Goal: Task Accomplishment & Management: Use online tool/utility

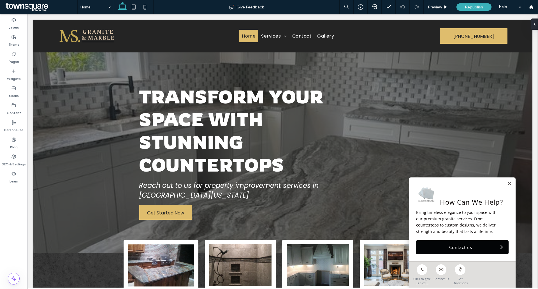
click at [504, 186] on div "How Can We Help? Bring timeless elegance to your space with our premium granite…" at bounding box center [462, 219] width 106 height 84
click at [507, 184] on link at bounding box center [509, 183] width 4 height 5
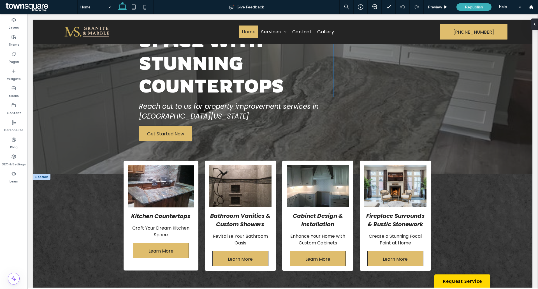
scroll to position [140, 0]
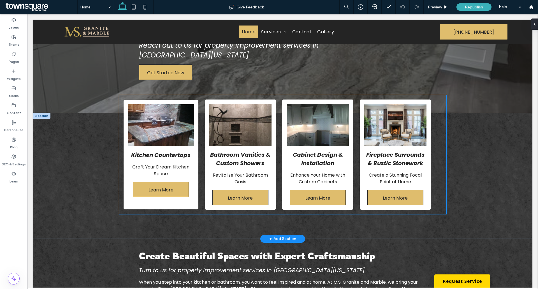
click at [124, 155] on div "Kitchen Countertops Craft Your Dream Kitchen Space Learn More" at bounding box center [160, 154] width 75 height 109
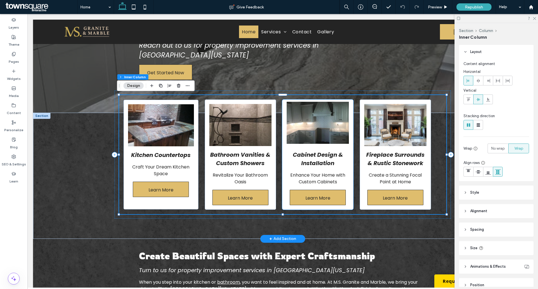
click at [310, 127] on img at bounding box center [317, 123] width 62 height 42
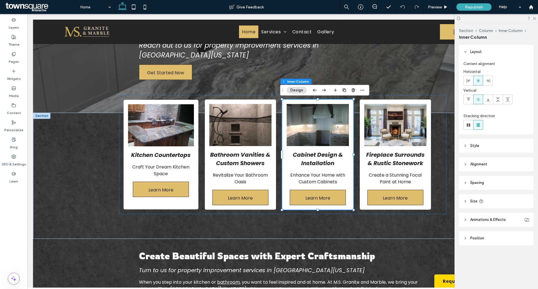
click at [299, 91] on button "Design" at bounding box center [296, 90] width 20 height 7
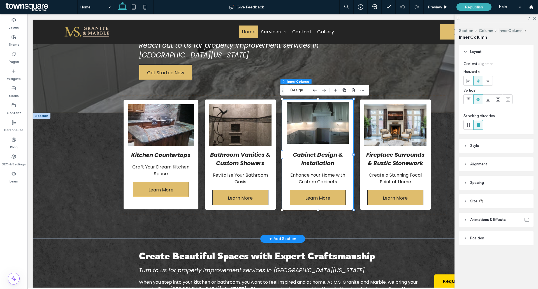
scroll to position [132, 0]
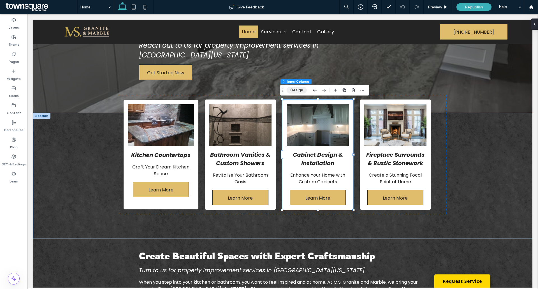
click at [297, 88] on button "Design" at bounding box center [296, 90] width 20 height 7
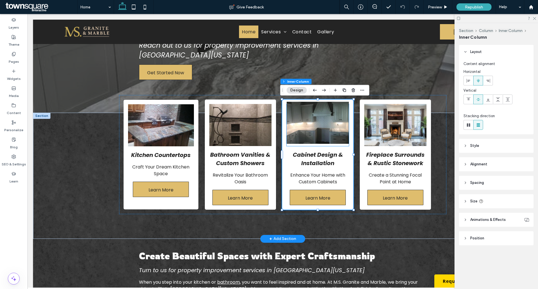
click at [332, 116] on img at bounding box center [317, 123] width 62 height 42
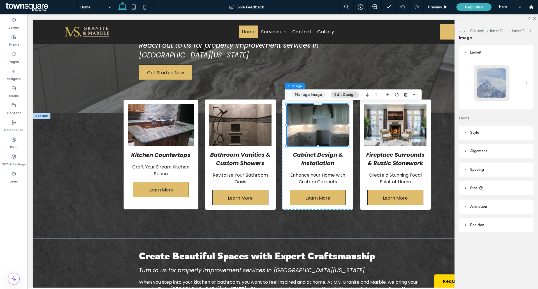
click at [311, 94] on button "Manage Image" at bounding box center [308, 94] width 35 height 7
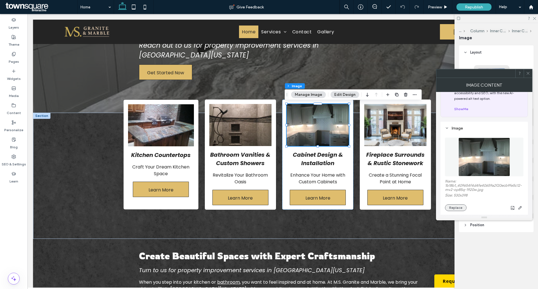
scroll to position [56, 0]
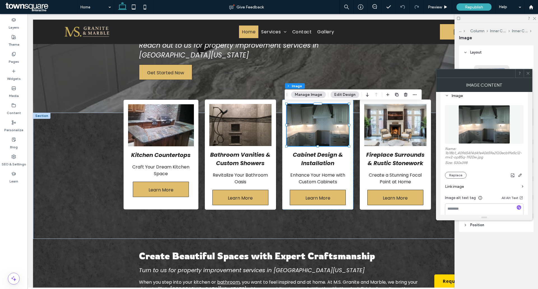
click at [454, 170] on div "Name: 1b18b1_409654f4d4fe40659a2f20ecb9fe5c12-mv2-op85q-1920w.jpg Size: 530x398…" at bounding box center [484, 162] width 78 height 32
click at [454, 172] on button "Replace" at bounding box center [456, 175] width 22 height 7
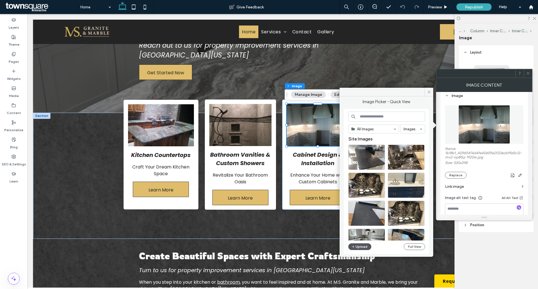
click at [362, 245] on button "Upload" at bounding box center [359, 246] width 23 height 7
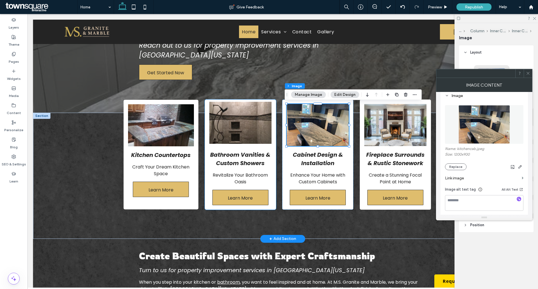
click at [229, 134] on img at bounding box center [240, 123] width 62 height 42
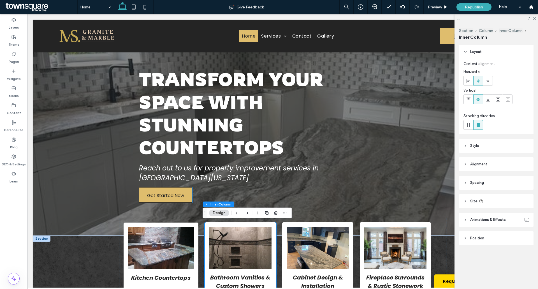
scroll to position [84, 0]
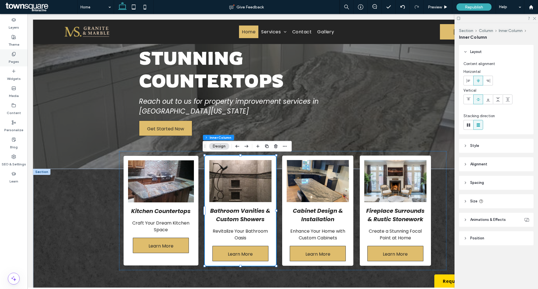
click at [12, 53] on icon at bounding box center [13, 54] width 4 height 4
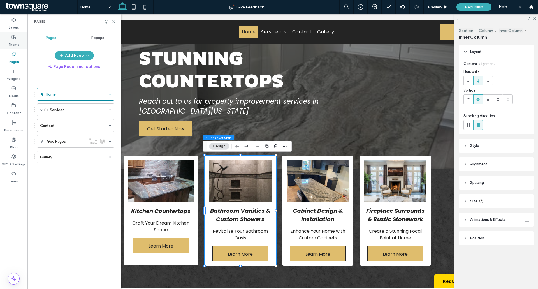
click at [19, 37] on div "Theme" at bounding box center [13, 40] width 27 height 17
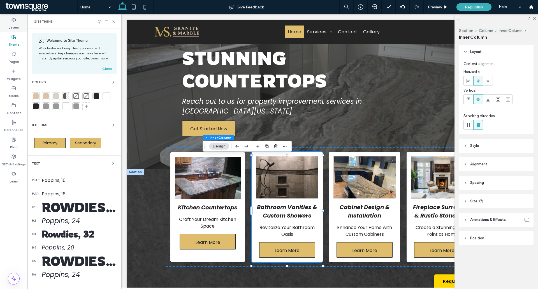
scroll to position [76, 0]
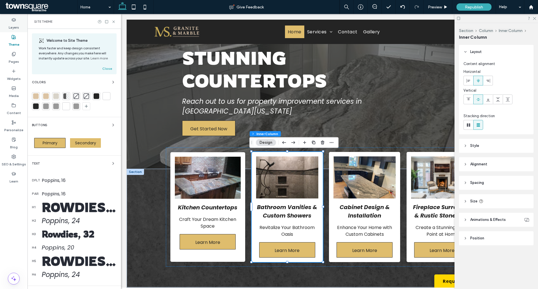
click at [16, 27] on label "Layers" at bounding box center [14, 26] width 10 height 8
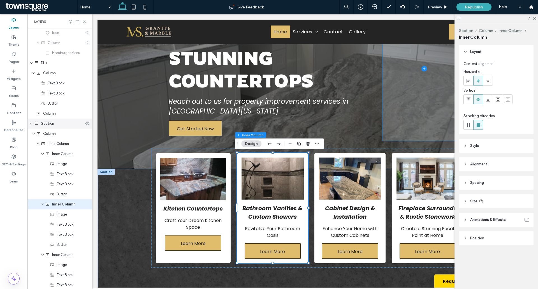
scroll to position [127, 0]
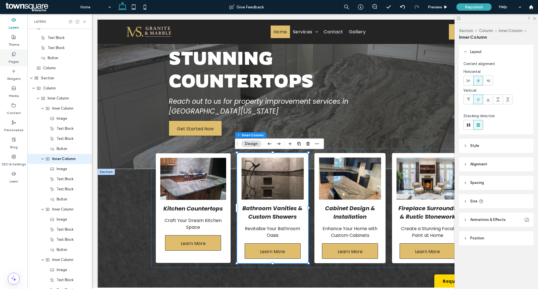
click at [12, 60] on label "Pages" at bounding box center [14, 60] width 10 height 8
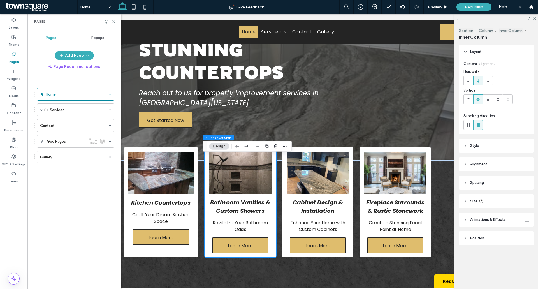
scroll to position [76, 0]
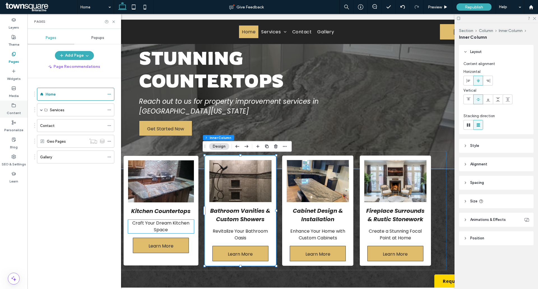
click at [13, 104] on use at bounding box center [14, 104] width 4 height 3
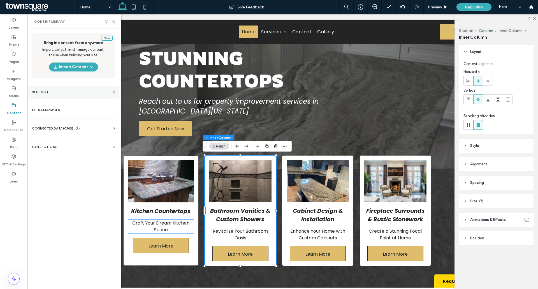
click at [92, 92] on label "Site Text" at bounding box center [71, 92] width 79 height 4
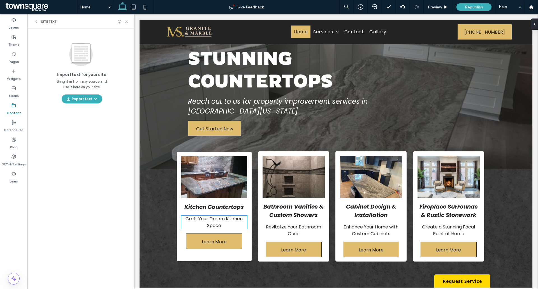
click at [13, 109] on label "Content" at bounding box center [14, 112] width 14 height 8
click at [17, 108] on label "Content" at bounding box center [14, 112] width 14 height 8
click at [127, 21] on use at bounding box center [126, 21] width 2 height 2
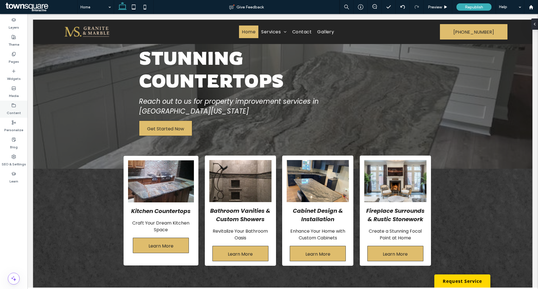
click at [16, 104] on div "Content" at bounding box center [13, 109] width 27 height 17
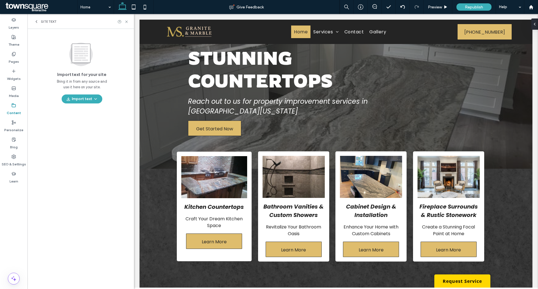
click at [35, 21] on icon at bounding box center [36, 21] width 4 height 4
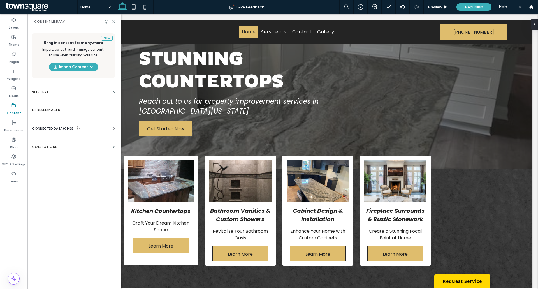
click at [90, 127] on div "CONNECTED DATA (CMS)" at bounding box center [74, 128] width 85 height 6
click at [94, 127] on div "CONNECTED DATA (CMS)" at bounding box center [74, 128] width 85 height 6
click at [55, 139] on section "Business Info" at bounding box center [74, 142] width 85 height 13
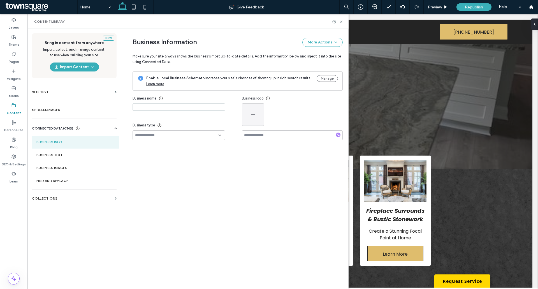
type input "**********"
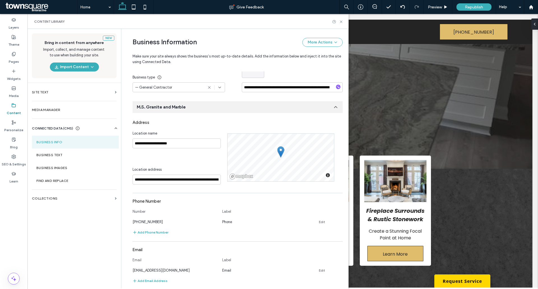
scroll to position [0, 0]
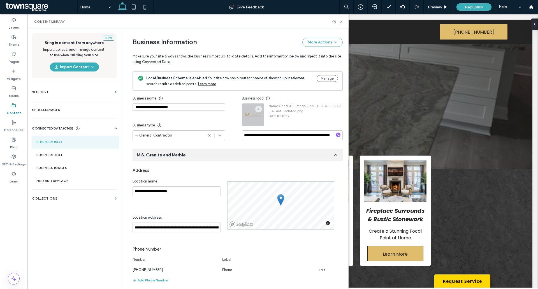
click at [248, 116] on div at bounding box center [253, 115] width 22 height 22
click at [256, 108] on icon "button" at bounding box center [258, 109] width 4 height 4
click at [226, 108] on div "**********" at bounding box center [186, 116] width 109 height 47
click at [54, 108] on label "Media Manager" at bounding box center [74, 110] width 85 height 4
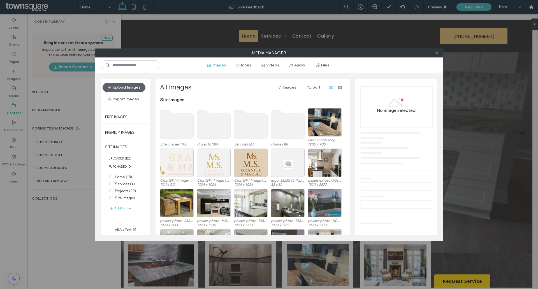
click at [438, 53] on icon at bounding box center [437, 53] width 4 height 4
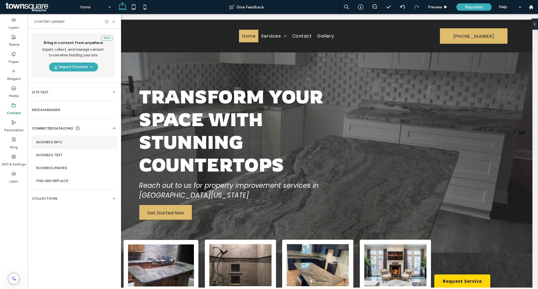
click at [60, 138] on section "Business Info" at bounding box center [74, 142] width 85 height 13
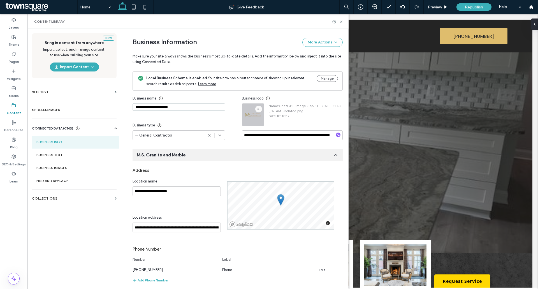
click at [256, 108] on icon "button" at bounding box center [258, 109] width 4 height 4
click at [269, 122] on span "Replace Image" at bounding box center [276, 123] width 25 height 6
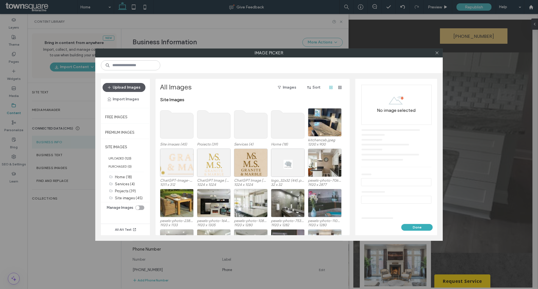
click at [134, 89] on button "Upload Images" at bounding box center [123, 87] width 43 height 9
click at [133, 88] on button "Upload Images" at bounding box center [123, 87] width 43 height 9
click at [433, 56] on div at bounding box center [436, 53] width 8 height 8
click at [436, 53] on icon at bounding box center [437, 53] width 4 height 4
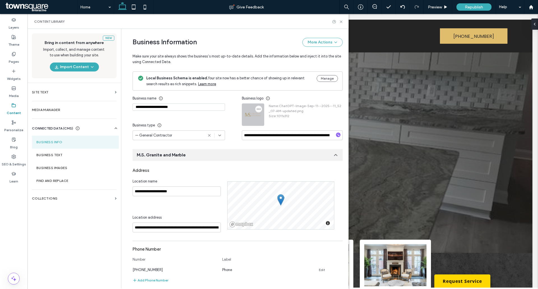
click at [258, 108] on span "button" at bounding box center [258, 109] width 7 height 7
click at [269, 122] on span "Replace Image" at bounding box center [276, 123] width 25 height 6
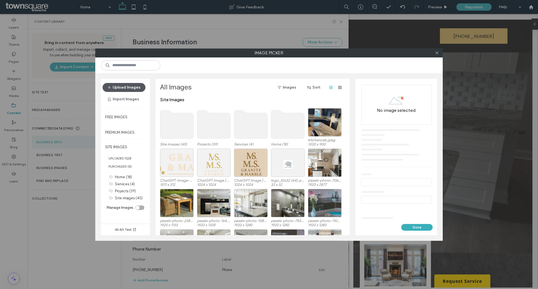
click at [129, 88] on button "Upload Images" at bounding box center [123, 87] width 43 height 9
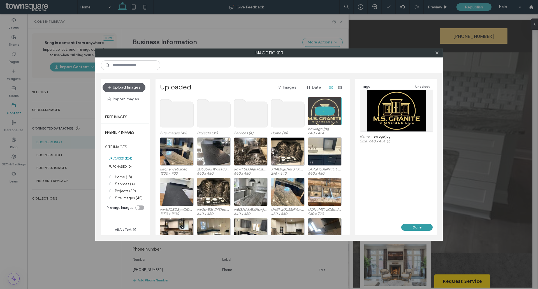
click at [415, 225] on button "Done" at bounding box center [416, 227] width 31 height 7
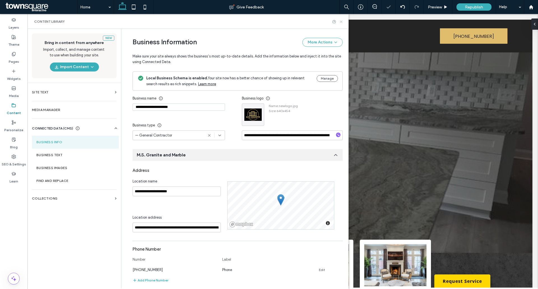
click at [342, 22] on icon at bounding box center [341, 22] width 4 height 4
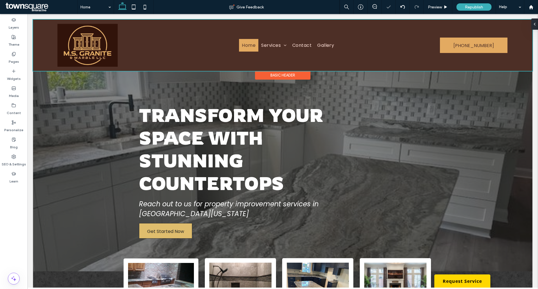
click at [118, 50] on div at bounding box center [282, 45] width 499 height 51
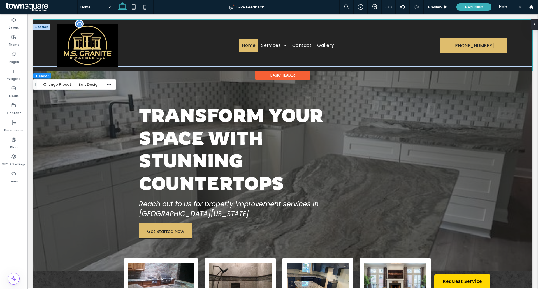
click at [88, 40] on img at bounding box center [87, 45] width 60 height 43
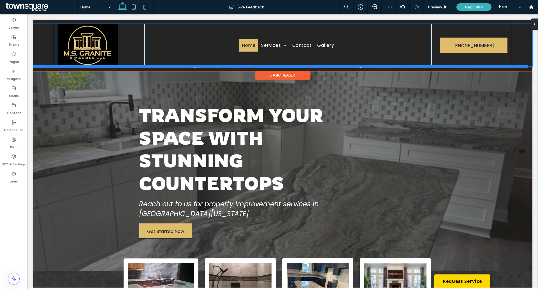
click at [118, 65] on div at bounding box center [280, 66] width 495 height 3
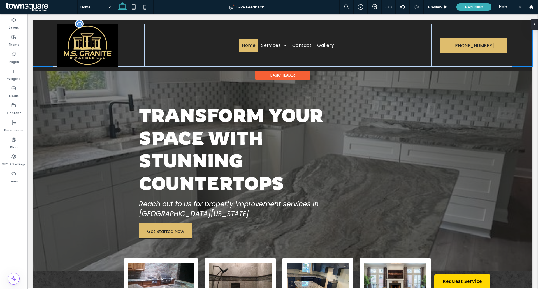
type input "***"
click at [112, 53] on img at bounding box center [87, 45] width 60 height 43
drag, startPoint x: 117, startPoint y: 66, endPoint x: 117, endPoint y: 52, distance: 14.0
click at [117, 52] on div "Home Services Kitchen Countertops Bathroom Vanities & Custom Showers Cabinet De…" at bounding box center [282, 45] width 499 height 43
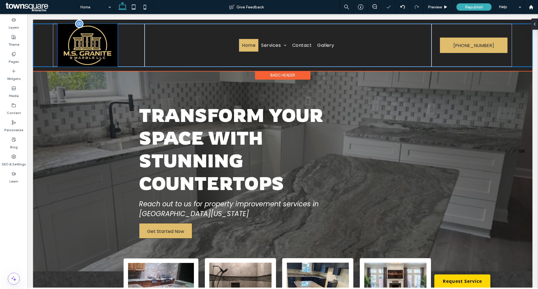
type input "***"
click at [113, 30] on img at bounding box center [87, 45] width 60 height 43
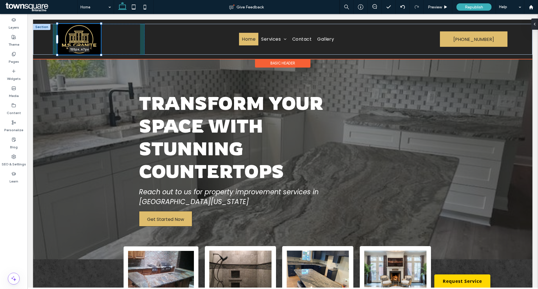
drag, startPoint x: 118, startPoint y: 23, endPoint x: 109, endPoint y: 45, distance: 22.8
click at [109, 45] on div "155px , 67px Home Services Kitchen Countertops Bathroom Vanities & Custom Showe…" at bounding box center [282, 39] width 499 height 31
type input "***"
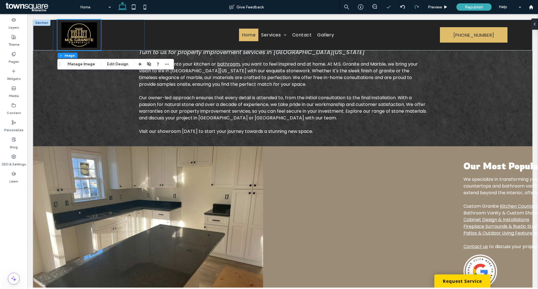
scroll to position [420, 0]
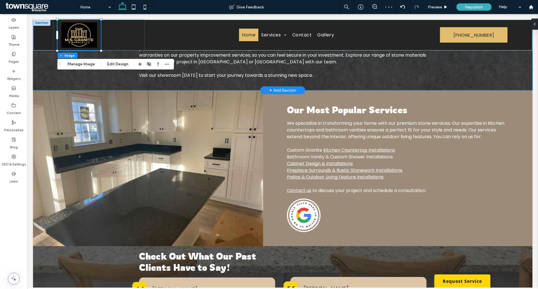
click at [450, 75] on div "Create Beautiful Spaces with Expert Craftsmanship Turn to us for property impro…" at bounding box center [282, 27] width 499 height 125
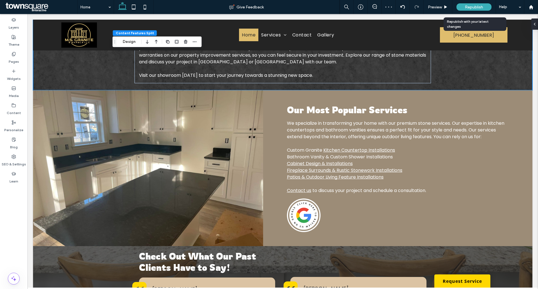
click at [468, 7] on span "Republish" at bounding box center [474, 7] width 18 height 5
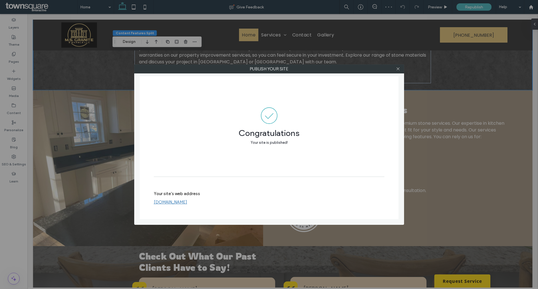
click at [396, 68] on icon at bounding box center [398, 69] width 4 height 4
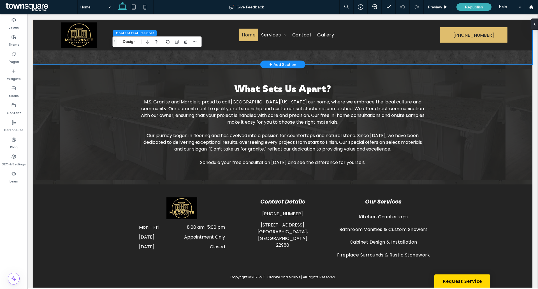
scroll to position [833, 0]
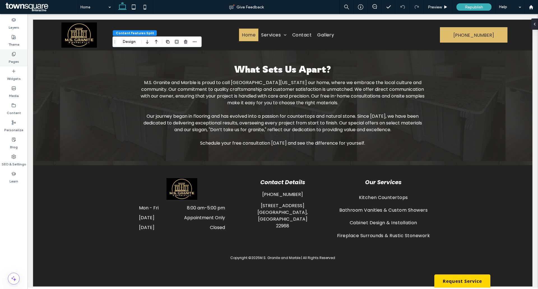
click at [17, 58] on label "Pages" at bounding box center [14, 60] width 10 height 8
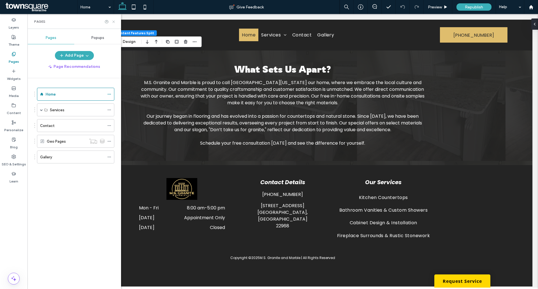
click at [115, 20] on icon at bounding box center [113, 22] width 4 height 4
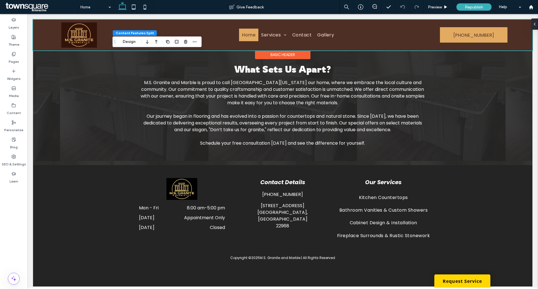
drag, startPoint x: 86, startPoint y: 27, endPoint x: 90, endPoint y: 36, distance: 9.4
click at [86, 27] on div at bounding box center [282, 35] width 499 height 31
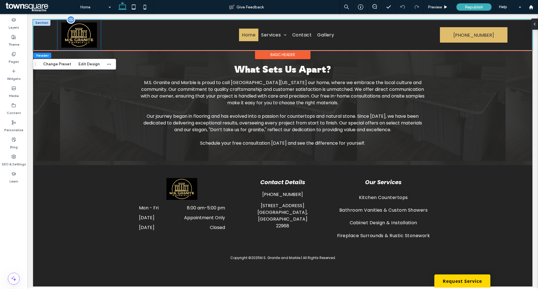
click at [81, 35] on img at bounding box center [79, 34] width 36 height 25
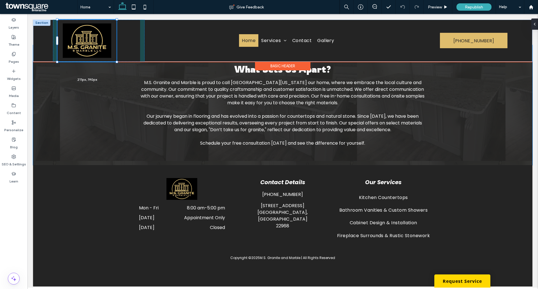
drag, startPoint x: 101, startPoint y: 51, endPoint x: 116, endPoint y: 62, distance: 19.4
click at [116, 62] on div at bounding box center [117, 62] width 2 height 2
type input "***"
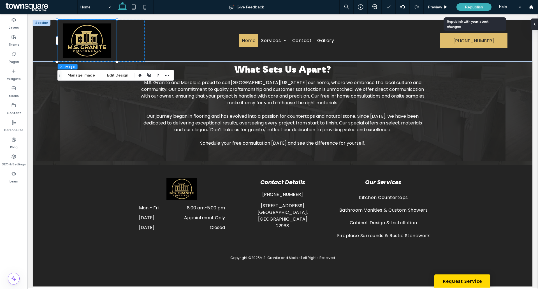
click at [483, 8] on div "Republish" at bounding box center [473, 6] width 35 height 7
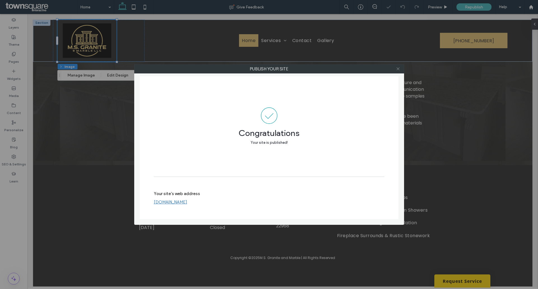
click at [397, 68] on use at bounding box center [397, 68] width 3 height 3
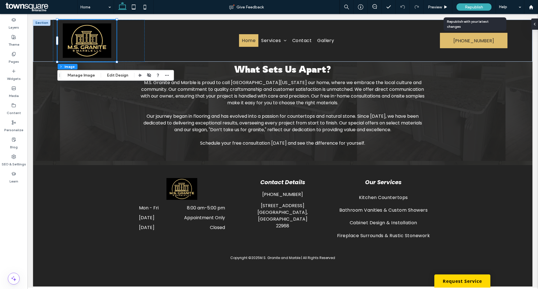
click at [468, 6] on span "Republish" at bounding box center [474, 7] width 18 height 5
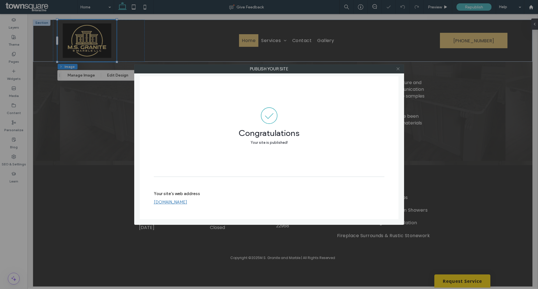
click at [399, 69] on icon at bounding box center [398, 69] width 4 height 4
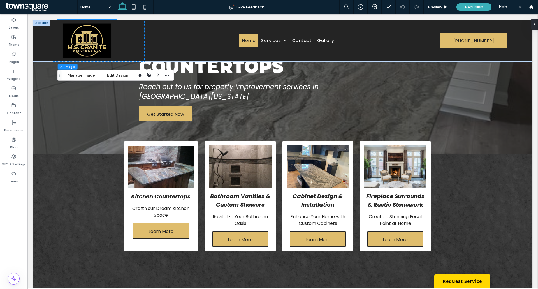
scroll to position [0, 0]
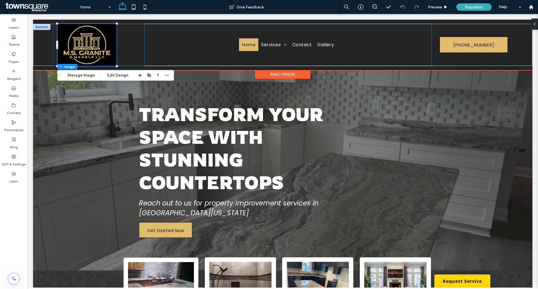
click at [172, 51] on div "Home Services Kitchen Countertops Bathroom Vanities & Custom Showers Cabinet De…" at bounding box center [287, 45] width 287 height 42
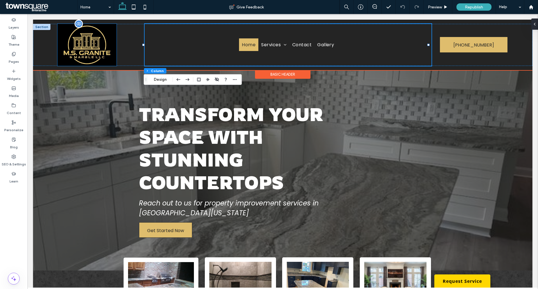
click at [115, 59] on img at bounding box center [86, 45] width 59 height 42
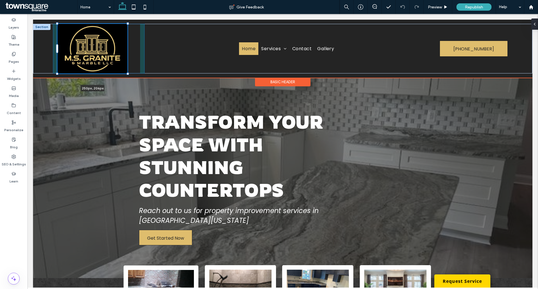
drag, startPoint x: 116, startPoint y: 24, endPoint x: 136, endPoint y: 25, distance: 20.2
click at [136, 25] on div "250px , 206px Home Services Kitchen Countertops Bathroom Vanities & Custom Show…" at bounding box center [282, 49] width 499 height 50
type input "***"
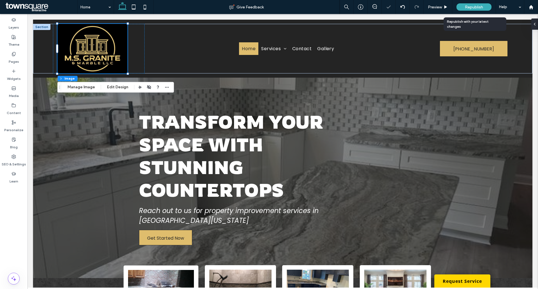
click at [473, 5] on span "Republish" at bounding box center [474, 7] width 18 height 5
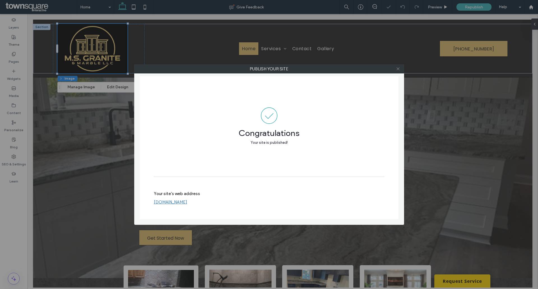
click at [399, 70] on use at bounding box center [397, 68] width 3 height 3
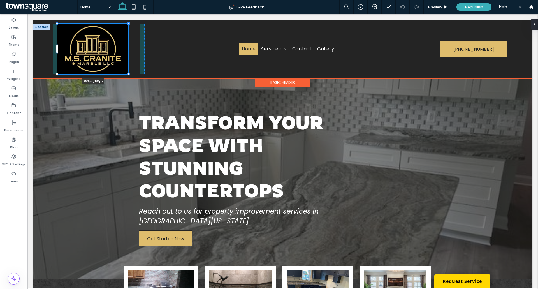
click at [129, 23] on div at bounding box center [128, 23] width 2 height 2
type input "***"
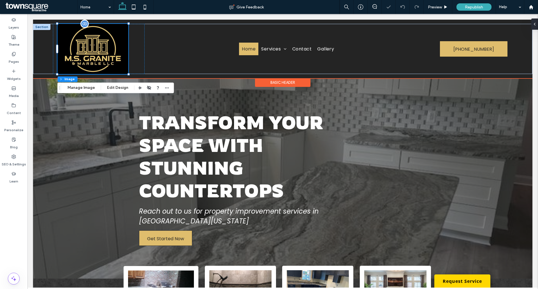
click at [102, 41] on img at bounding box center [92, 49] width 71 height 50
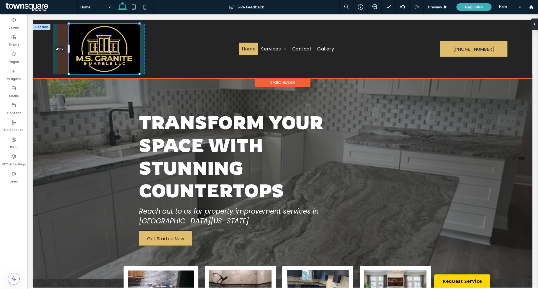
drag, startPoint x: 57, startPoint y: 46, endPoint x: 69, endPoint y: 44, distance: 12.0
click at [69, 24] on div at bounding box center [69, 24] width 0 height 0
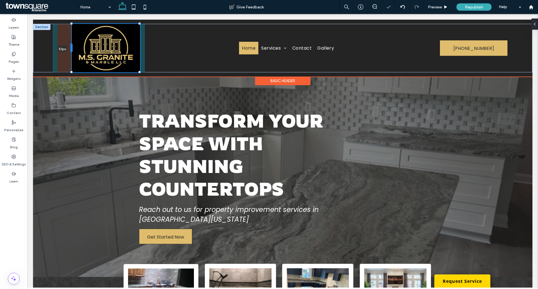
drag, startPoint x: 68, startPoint y: 48, endPoint x: 71, endPoint y: 48, distance: 2.8
click at [71, 48] on div at bounding box center [71, 47] width 2 height 9
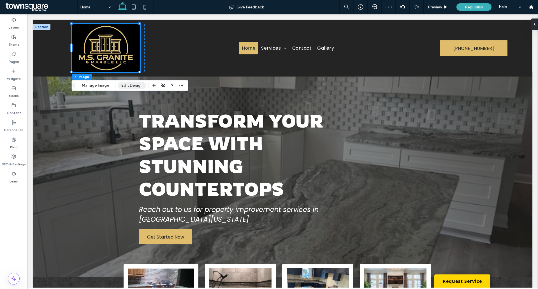
click at [141, 86] on button "Edit Design" at bounding box center [132, 85] width 29 height 7
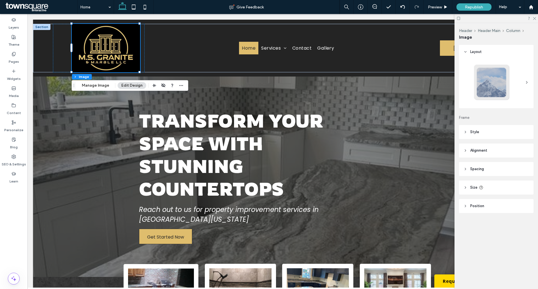
click at [475, 133] on span "Style" at bounding box center [474, 132] width 9 height 6
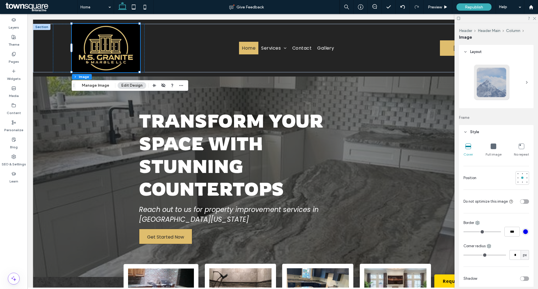
click at [475, 133] on span "Style" at bounding box center [474, 132] width 9 height 6
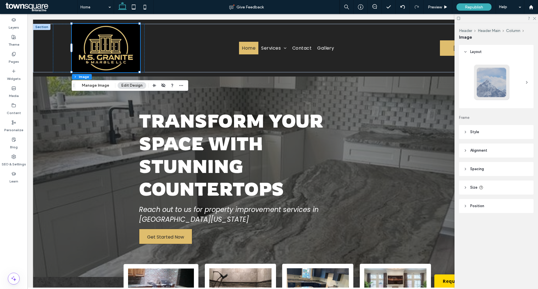
click at [482, 153] on span "Alignment" at bounding box center [478, 151] width 17 height 6
click at [483, 166] on header "Spacing" at bounding box center [496, 169] width 74 height 14
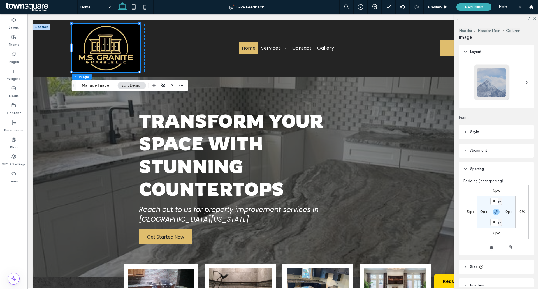
click at [483, 166] on header "Spacing" at bounding box center [496, 169] width 74 height 14
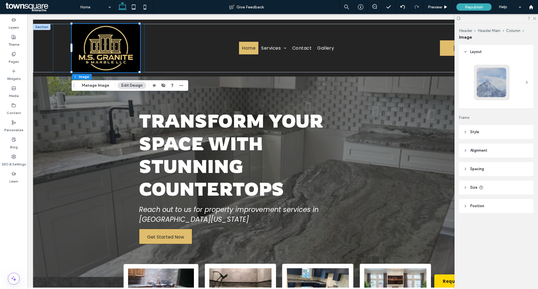
click at [479, 188] on icon at bounding box center [481, 187] width 4 height 4
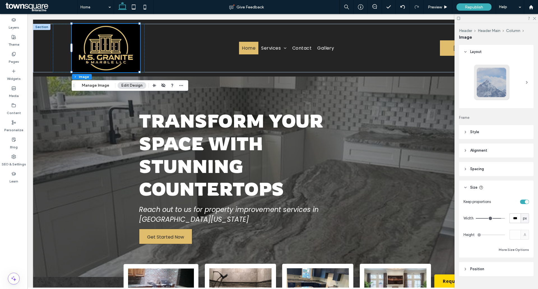
click at [474, 188] on span "Size" at bounding box center [473, 188] width 7 height 6
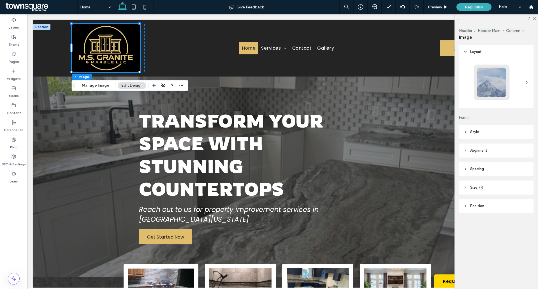
click at [475, 188] on span "Size" at bounding box center [473, 188] width 7 height 6
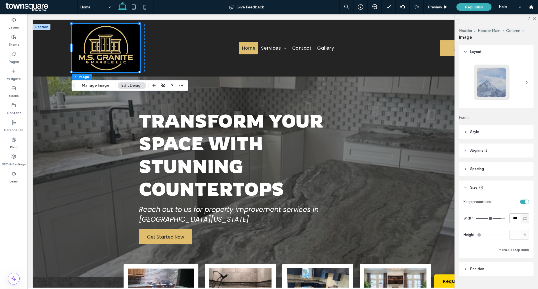
click at [467, 168] on header "Spacing" at bounding box center [496, 169] width 74 height 14
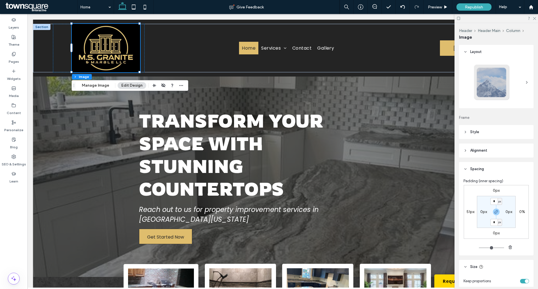
click at [467, 168] on header "Spacing" at bounding box center [496, 169] width 74 height 14
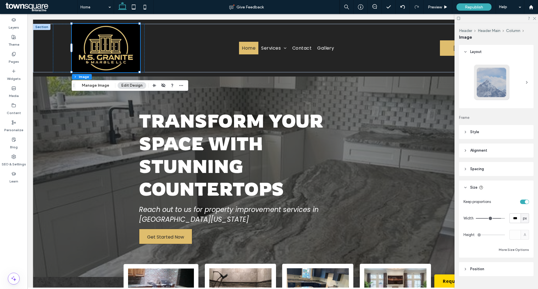
click at [468, 185] on header "Size" at bounding box center [496, 187] width 74 height 14
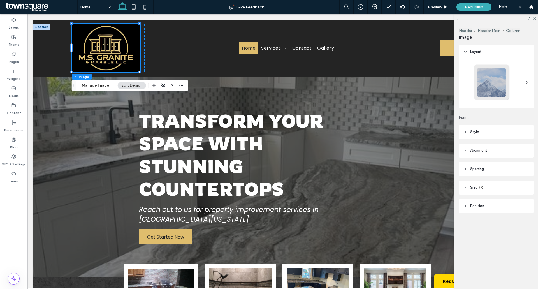
click at [470, 204] on span "Position" at bounding box center [477, 206] width 14 height 6
click at [466, 204] on icon at bounding box center [465, 206] width 4 height 4
click at [467, 129] on header "Style" at bounding box center [496, 132] width 74 height 14
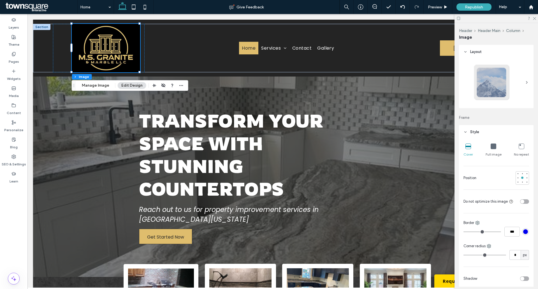
click at [467, 129] on header "Style" at bounding box center [496, 132] width 74 height 14
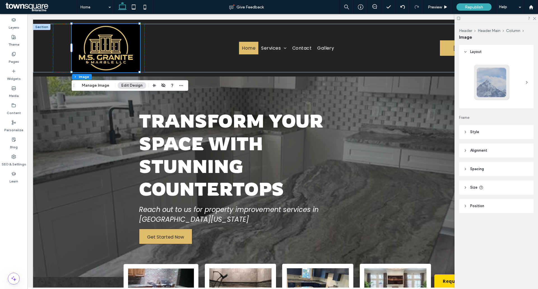
click at [535, 20] on div at bounding box center [495, 18] width 83 height 9
click at [534, 19] on icon at bounding box center [534, 18] width 4 height 4
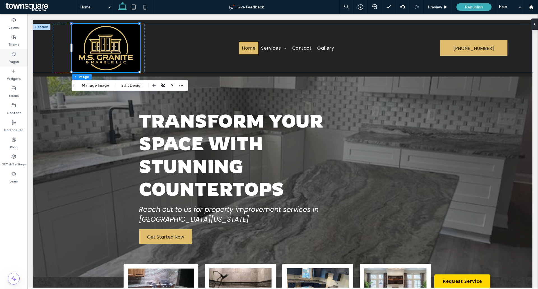
click at [15, 57] on label "Pages" at bounding box center [14, 60] width 10 height 8
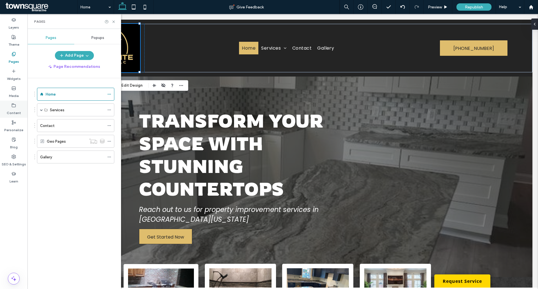
click at [10, 114] on label "Content" at bounding box center [14, 112] width 14 height 8
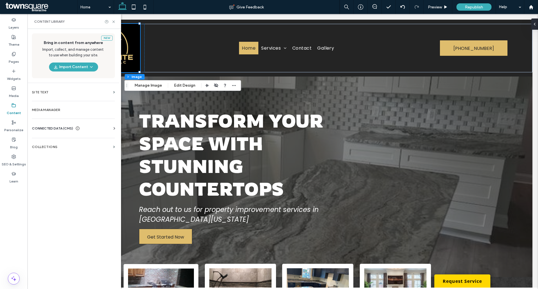
click at [61, 102] on div "New Bring in content from anywhere Import, collect, and manage content to use w…" at bounding box center [73, 158] width 92 height 259
click at [56, 110] on label "Media Manager" at bounding box center [73, 110] width 83 height 4
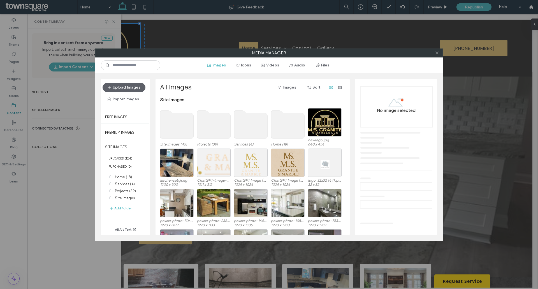
click at [436, 54] on icon at bounding box center [437, 53] width 4 height 4
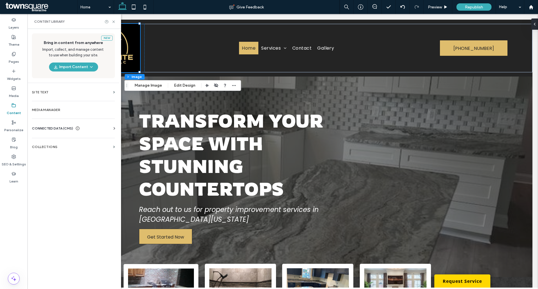
click at [92, 130] on div "CONNECTED DATA (CMS)" at bounding box center [74, 128] width 85 height 6
click at [52, 145] on section "Business Info" at bounding box center [74, 142] width 85 height 13
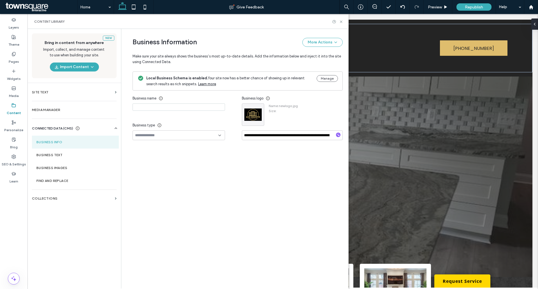
type input "**********"
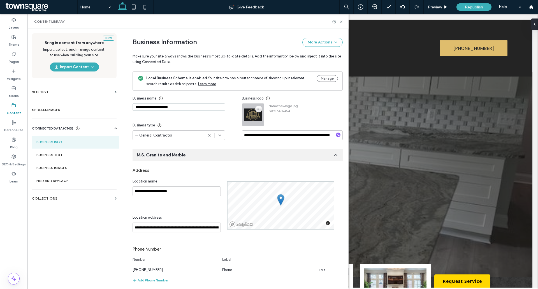
click at [257, 107] on icon "button" at bounding box center [258, 109] width 4 height 4
click at [269, 122] on span "Replace Image" at bounding box center [276, 123] width 25 height 6
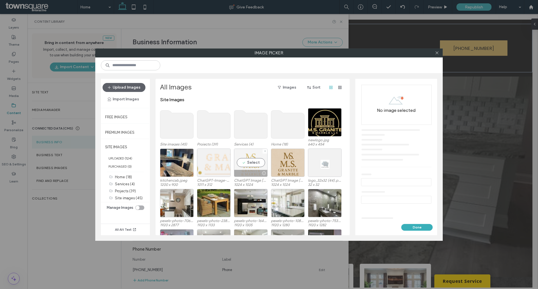
click at [255, 165] on div "Select" at bounding box center [251, 162] width 34 height 28
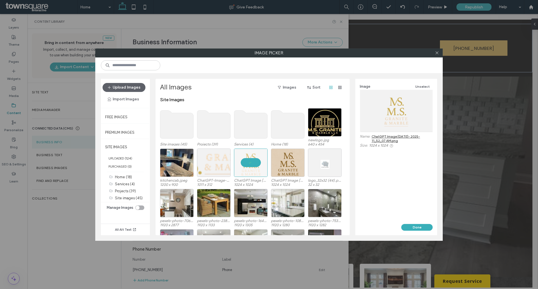
click at [170, 127] on use at bounding box center [176, 124] width 33 height 28
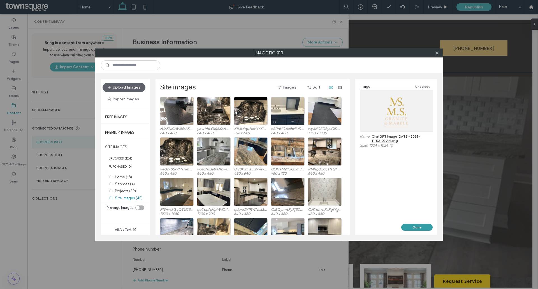
click at [413, 225] on button "Done" at bounding box center [416, 227] width 31 height 7
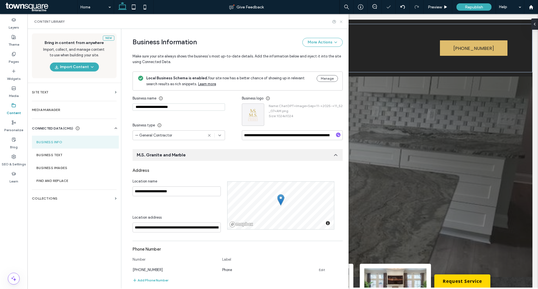
click at [341, 22] on use at bounding box center [341, 21] width 2 height 2
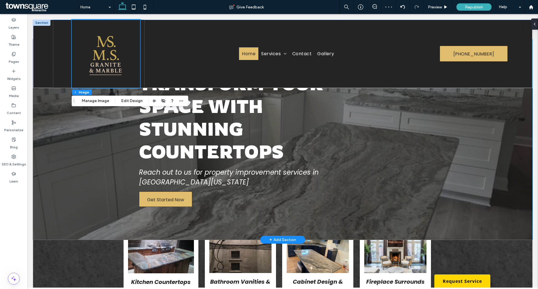
scroll to position [56, 0]
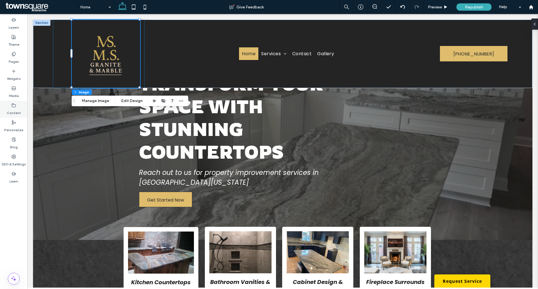
click at [7, 106] on div "Content" at bounding box center [13, 109] width 27 height 17
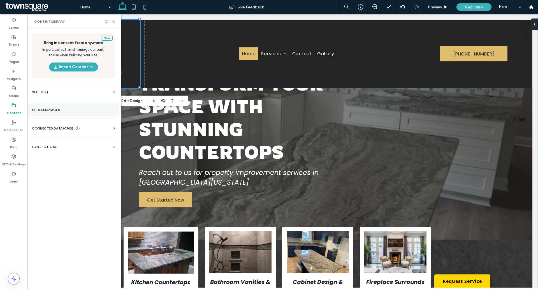
click at [54, 112] on section "Media Manager" at bounding box center [73, 109] width 92 height 13
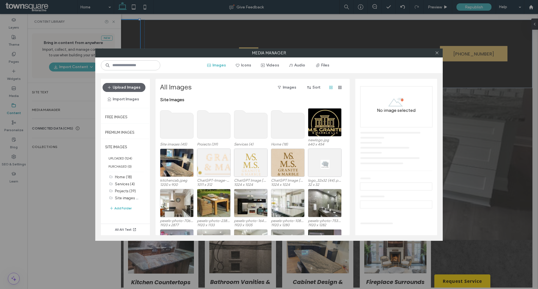
click at [200, 125] on use at bounding box center [213, 124] width 33 height 28
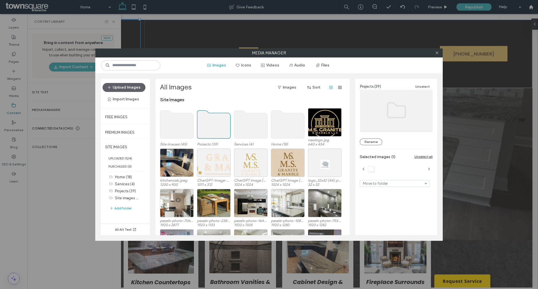
click at [217, 124] on use at bounding box center [213, 124] width 33 height 28
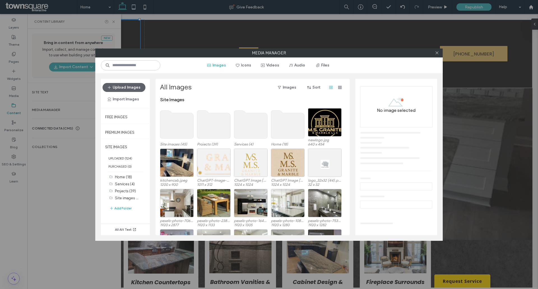
click at [215, 130] on use at bounding box center [213, 124] width 33 height 28
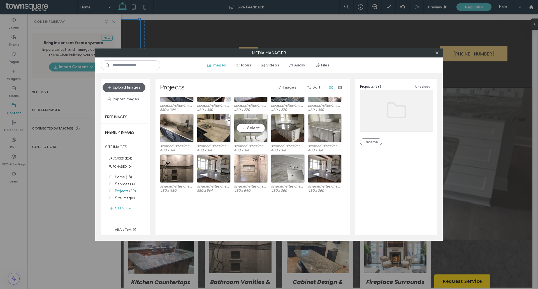
scroll to position [0, 0]
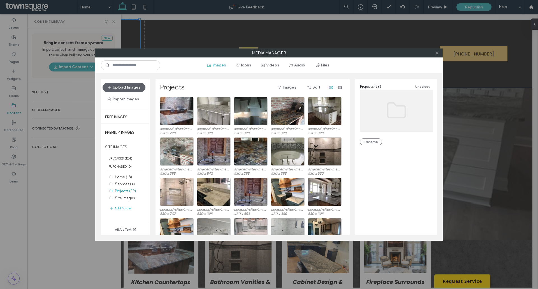
click at [435, 52] on icon at bounding box center [437, 53] width 4 height 4
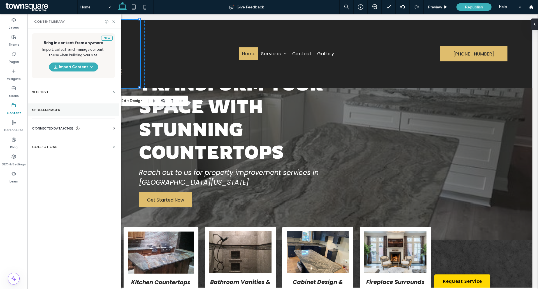
click at [53, 110] on label "Media Manager" at bounding box center [73, 110] width 83 height 4
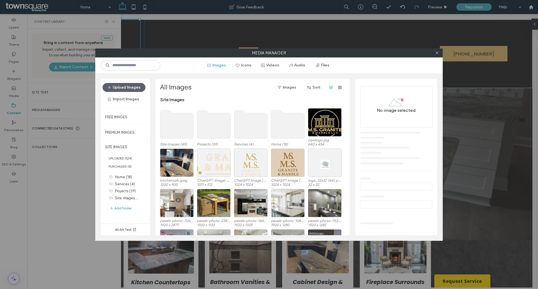
click at [256, 121] on use at bounding box center [250, 124] width 33 height 28
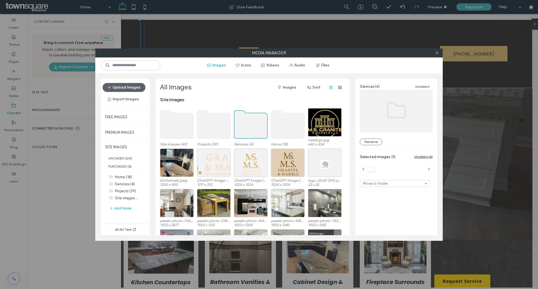
click at [256, 126] on use at bounding box center [250, 124] width 33 height 28
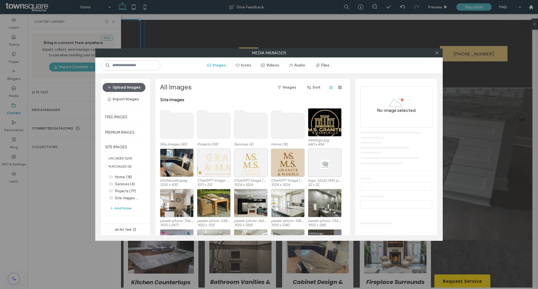
click at [256, 126] on use at bounding box center [250, 124] width 33 height 28
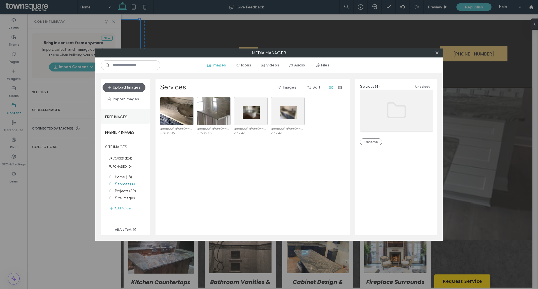
click at [120, 119] on label "Free Images" at bounding box center [116, 115] width 22 height 7
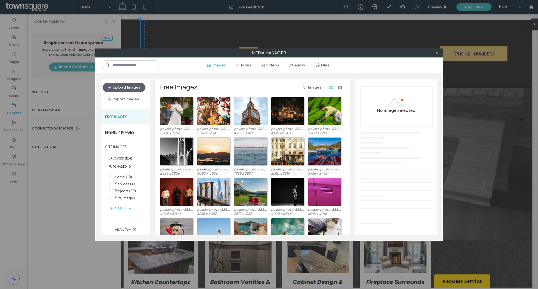
click at [436, 53] on icon at bounding box center [437, 53] width 4 height 4
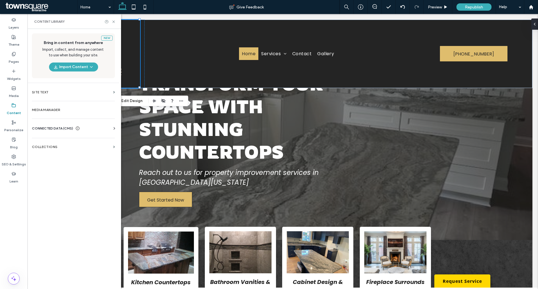
click at [79, 125] on div "CONNECTED DATA (CMS) Business Info Business Text Business Images Find and Repla…" at bounding box center [73, 128] width 92 height 15
drag, startPoint x: 92, startPoint y: 128, endPoint x: 99, endPoint y: 128, distance: 7.0
click at [93, 128] on div "CONNECTED DATA (CMS)" at bounding box center [74, 128] width 85 height 6
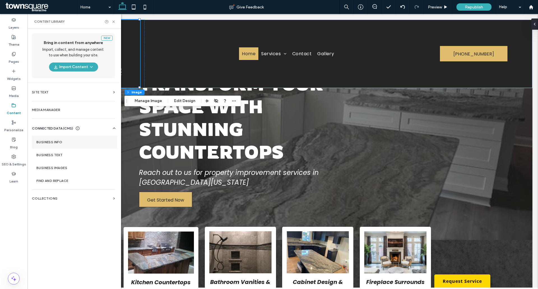
click at [58, 142] on label "Business Info" at bounding box center [74, 142] width 76 height 4
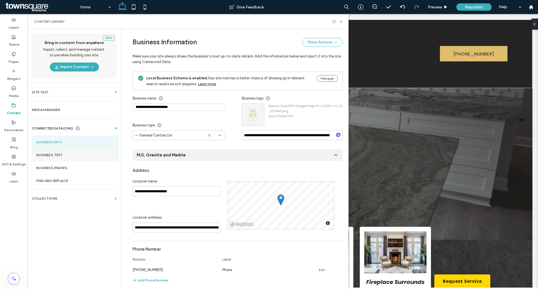
click at [60, 159] on section "Business Text" at bounding box center [75, 154] width 87 height 13
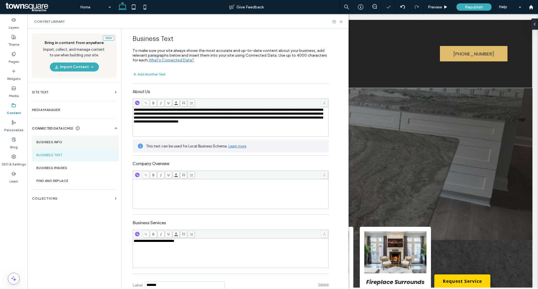
click at [59, 140] on label "Business Info" at bounding box center [75, 142] width 78 height 4
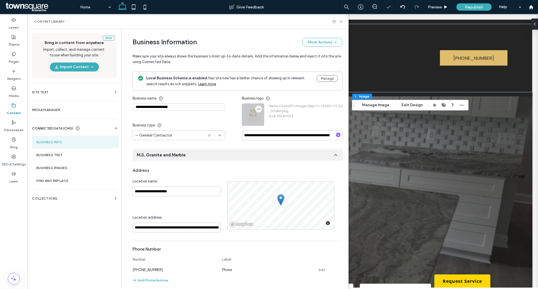
click at [256, 108] on icon "button" at bounding box center [258, 109] width 4 height 4
click at [264, 121] on span "Replace Image" at bounding box center [276, 123] width 25 height 6
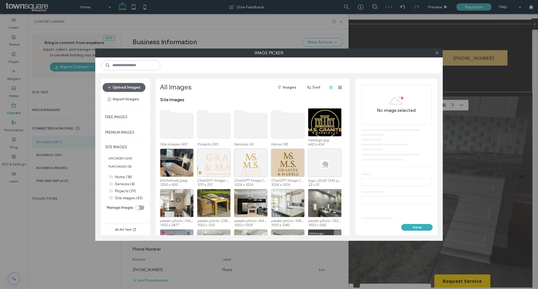
click at [295, 123] on use at bounding box center [287, 124] width 33 height 28
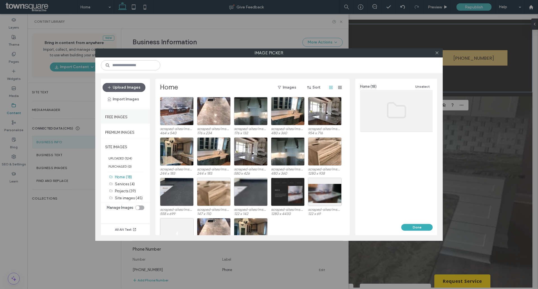
click at [122, 115] on label "Free Images" at bounding box center [116, 115] width 22 height 7
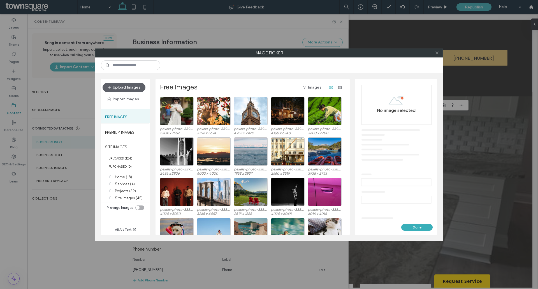
click at [435, 51] on icon at bounding box center [437, 53] width 4 height 4
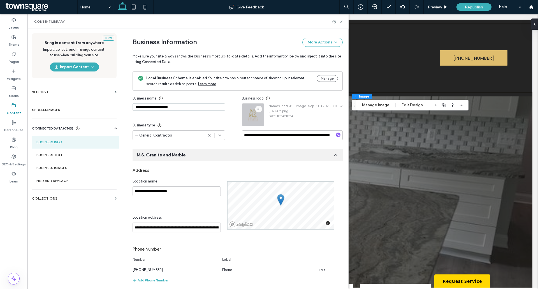
click at [257, 109] on use "button" at bounding box center [259, 109] width 4 height 1
click at [260, 121] on use at bounding box center [259, 122] width 3 height 3
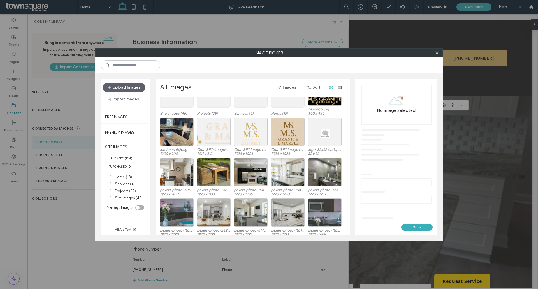
scroll to position [34, 0]
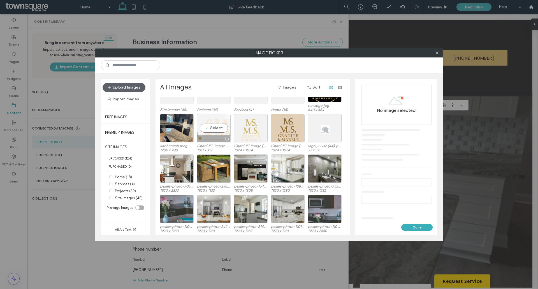
click at [211, 128] on div "Select" at bounding box center [214, 128] width 34 height 28
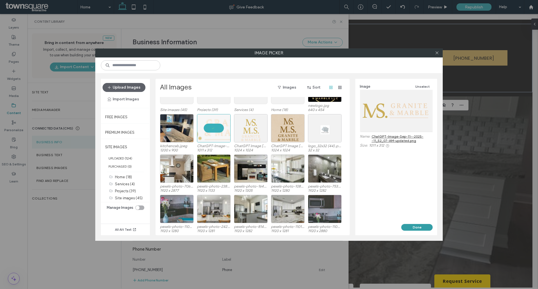
click at [422, 225] on button "Done" at bounding box center [416, 227] width 31 height 7
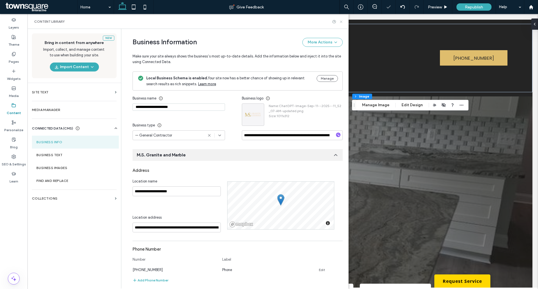
click at [340, 21] on use at bounding box center [341, 21] width 2 height 2
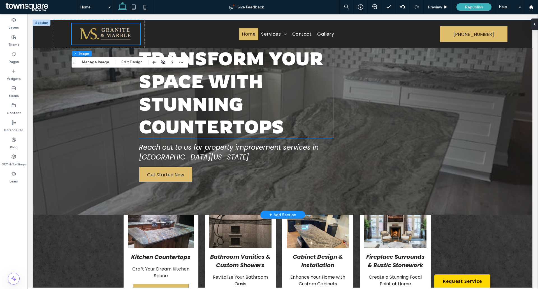
scroll to position [112, 0]
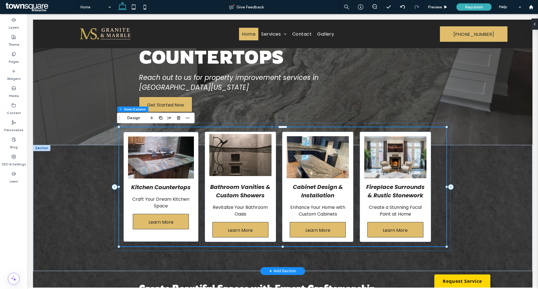
click at [226, 141] on img at bounding box center [240, 155] width 62 height 42
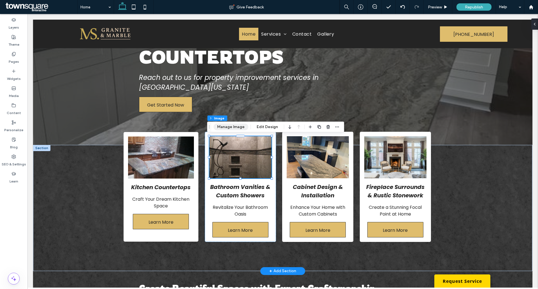
click at [224, 129] on button "Manage Image" at bounding box center [230, 126] width 35 height 7
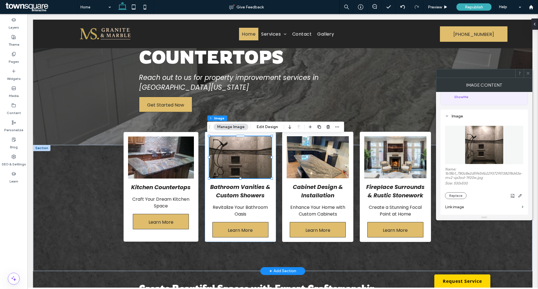
scroll to position [56, 0]
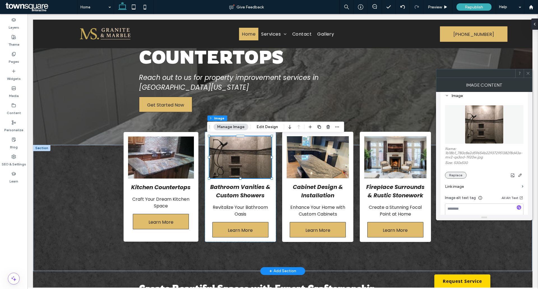
click at [456, 174] on button "Replace" at bounding box center [456, 175] width 22 height 7
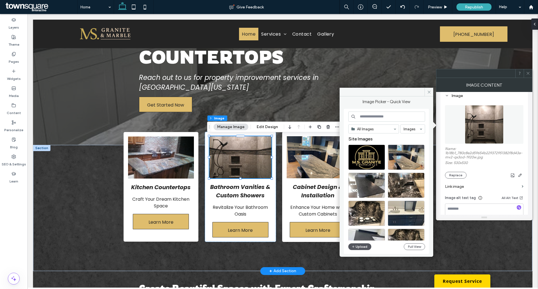
click at [366, 247] on button "Upload" at bounding box center [359, 246] width 23 height 7
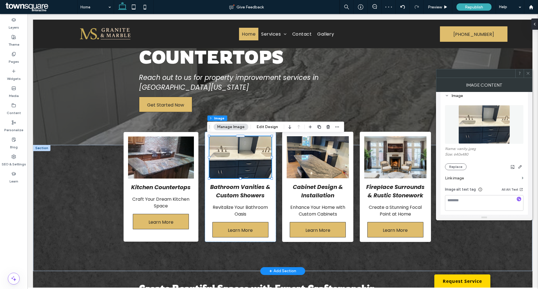
click at [530, 73] on div at bounding box center [527, 73] width 8 height 8
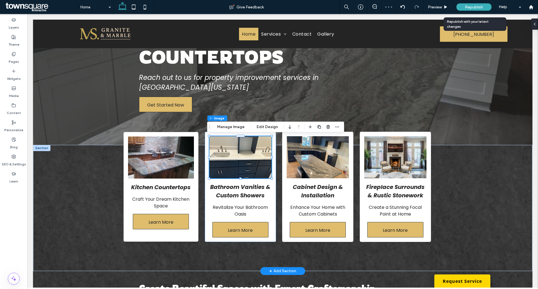
click at [480, 9] on span "Republish" at bounding box center [474, 7] width 18 height 5
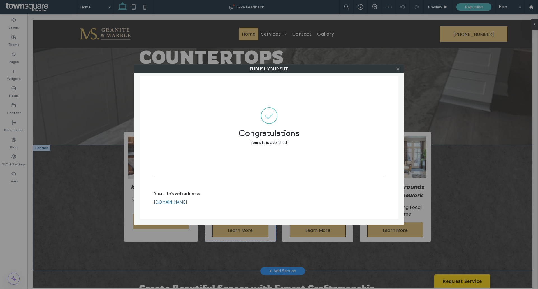
click at [398, 69] on use at bounding box center [397, 68] width 3 height 3
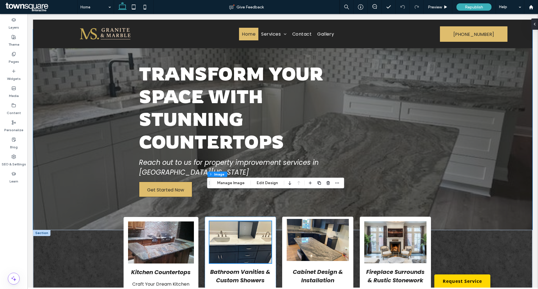
scroll to position [0, 0]
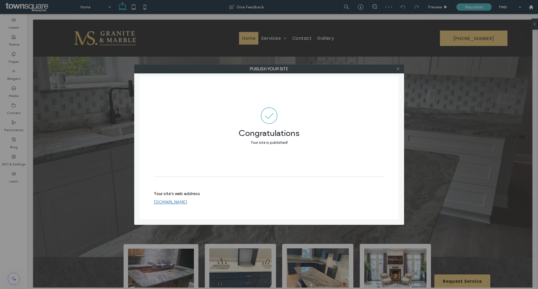
click at [396, 67] on icon at bounding box center [398, 69] width 4 height 4
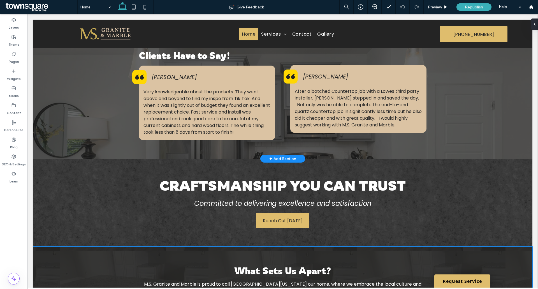
scroll to position [560, 0]
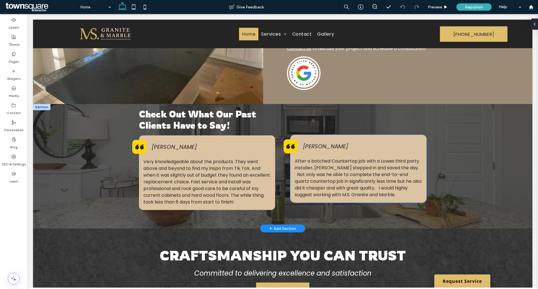
click at [291, 139] on div "Left double quotation marks." at bounding box center [290, 146] width 14 height 14
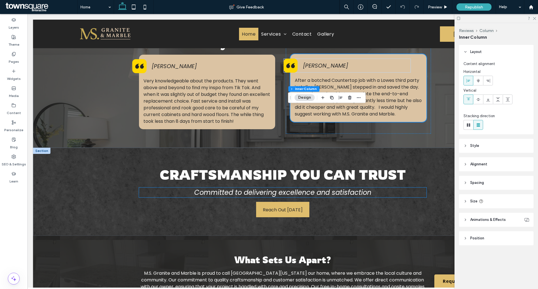
scroll to position [692, 0]
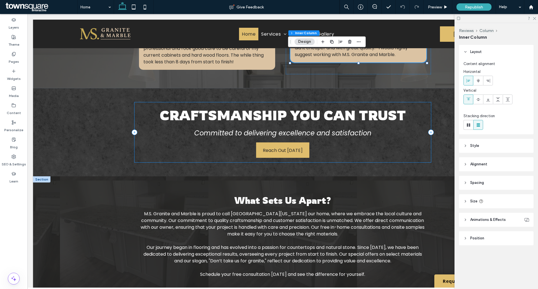
click at [368, 178] on div "What Sets Us Apart? M.S. Granite and Marble is proud to call Central Virginia o…" at bounding box center [283, 236] width 336 height 120
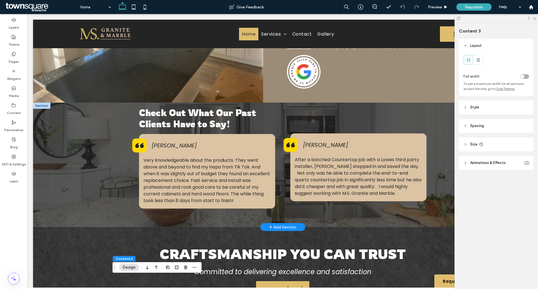
scroll to position [552, 0]
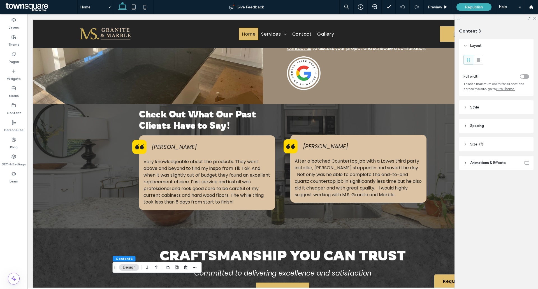
drag, startPoint x: 535, startPoint y: 17, endPoint x: 498, endPoint y: 12, distance: 37.2
click at [535, 17] on icon at bounding box center [534, 18] width 4 height 4
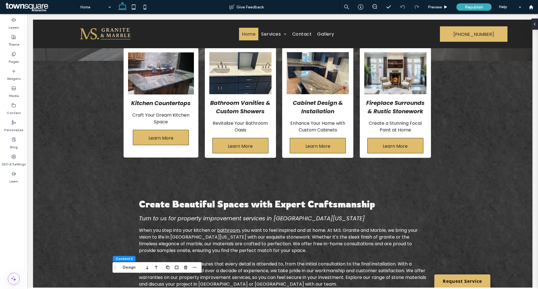
scroll to position [0, 0]
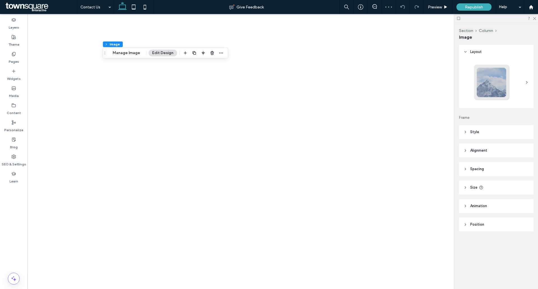
type input "**"
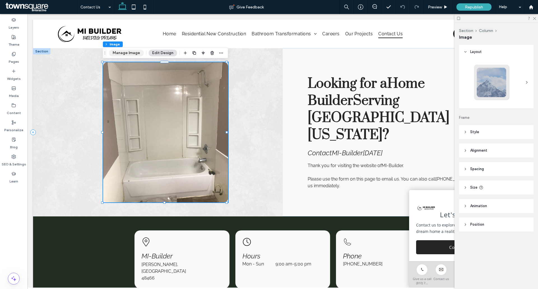
click at [124, 51] on button "Manage Image" at bounding box center [126, 53] width 35 height 7
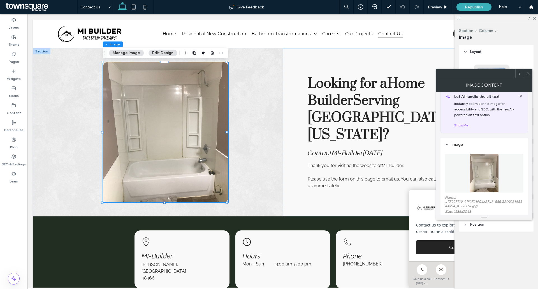
scroll to position [28, 0]
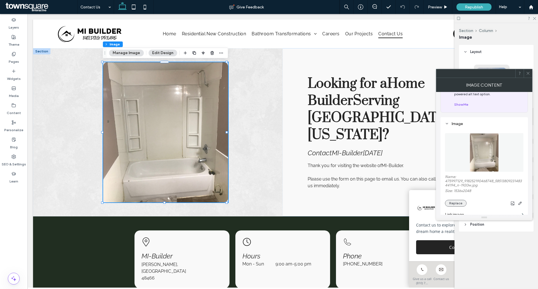
click at [463, 200] on button "Replace" at bounding box center [456, 203] width 22 height 7
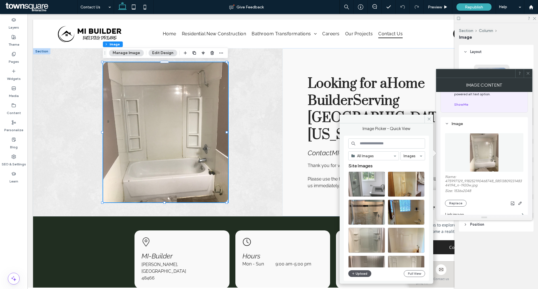
click at [366, 270] on button "Upload" at bounding box center [359, 273] width 23 height 7
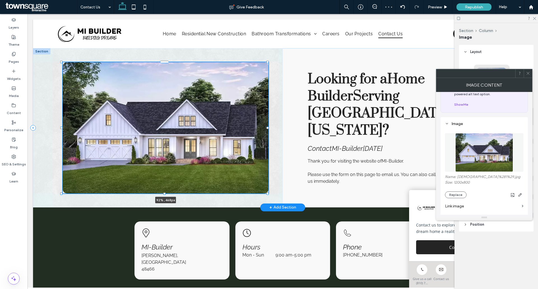
drag, startPoint x: 227, startPoint y: 203, endPoint x: 268, endPoint y: 198, distance: 41.1
click at [268, 198] on div "92% , 468px Looking for a Home Builder Serving [GEOGRAPHIC_DATA][US_STATE]? Con…" at bounding box center [282, 127] width 499 height 159
type input "**"
type input "***"
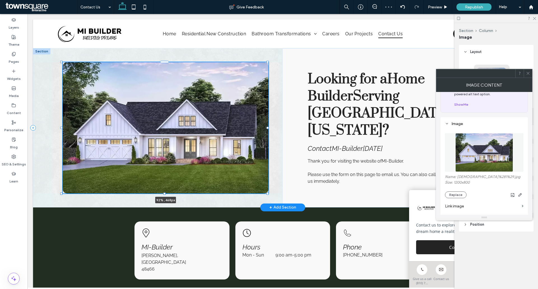
type input "***"
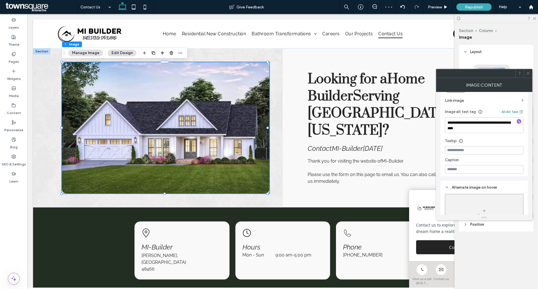
scroll to position [107, 0]
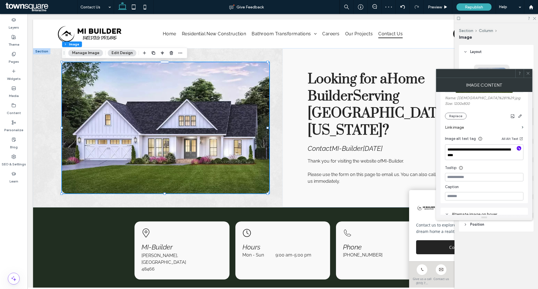
click at [518, 150] on use "button" at bounding box center [518, 147] width 3 height 3
type textarea "**********"
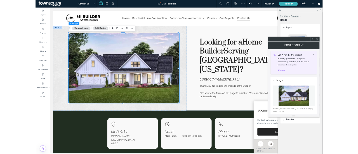
scroll to position [0, 0]
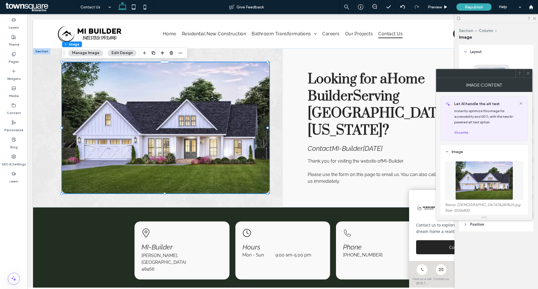
click at [527, 76] on span at bounding box center [528, 73] width 4 height 8
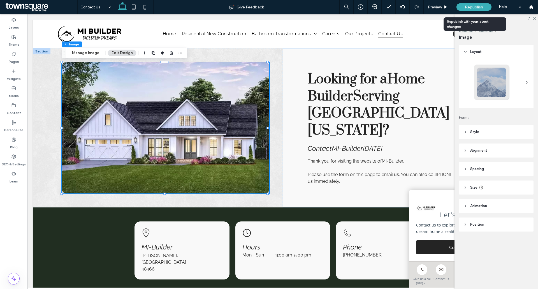
click at [478, 7] on span "Republish" at bounding box center [474, 7] width 18 height 5
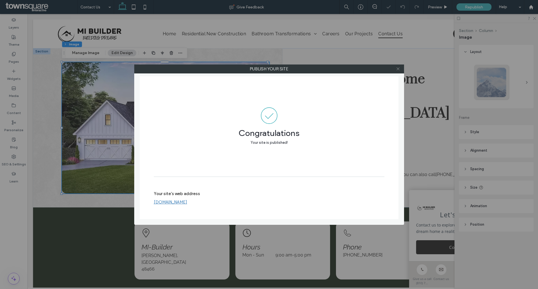
click at [398, 70] on icon at bounding box center [398, 69] width 4 height 4
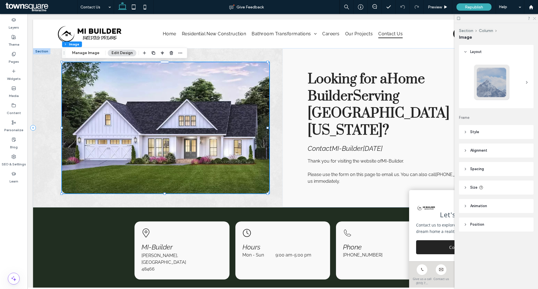
click at [534, 17] on icon at bounding box center [534, 18] width 4 height 4
